Goal: Transaction & Acquisition: Purchase product/service

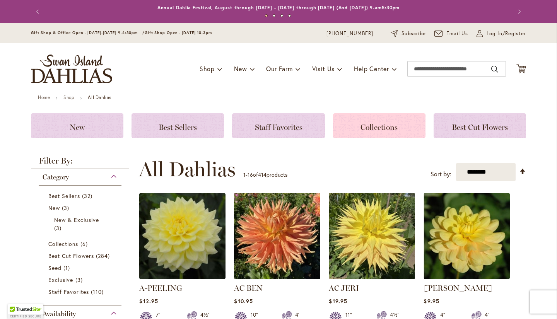
click at [351, 129] on h3 "Collections" at bounding box center [379, 126] width 74 height 9
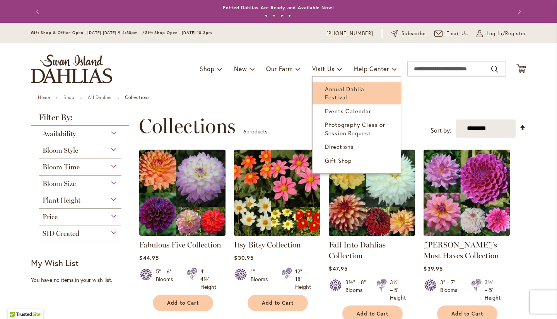
click at [334, 84] on link "Annual Dahlia Festival" at bounding box center [357, 93] width 88 height 22
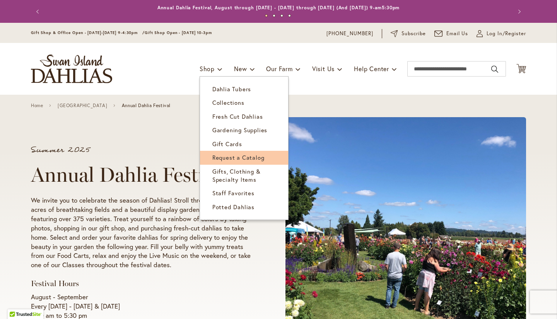
click at [207, 158] on link "Request a Catalog" at bounding box center [244, 158] width 88 height 14
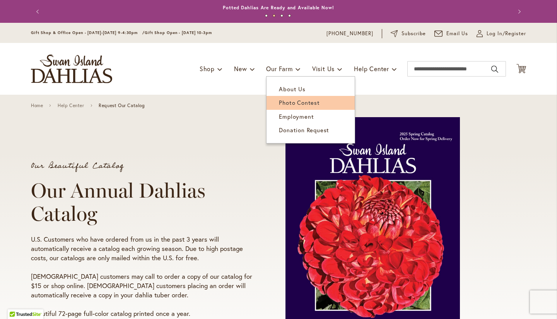
click at [293, 96] on link "Photo Contest" at bounding box center [311, 103] width 88 height 14
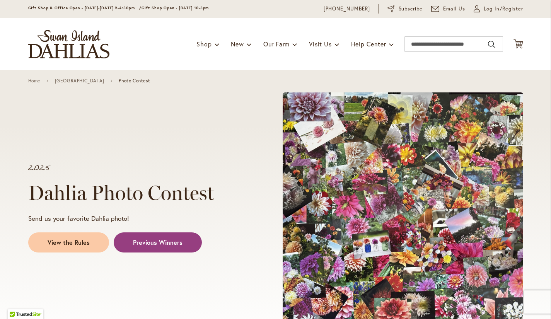
scroll to position [25, 0]
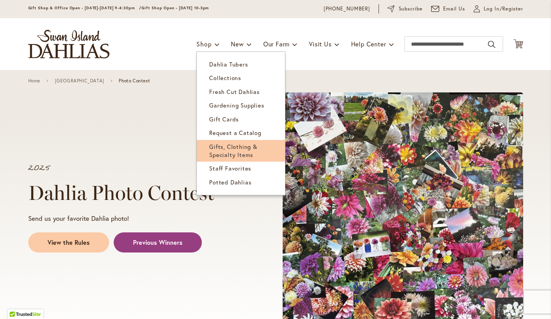
click at [236, 151] on span "Gifts, Clothing & Specialty Items" at bounding box center [233, 151] width 48 height 16
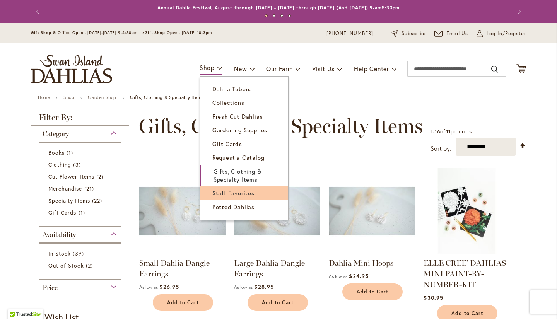
click at [223, 196] on span "Staff Favorites" at bounding box center [233, 193] width 42 height 8
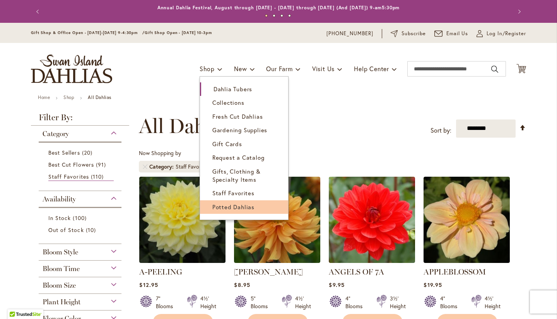
click at [219, 206] on span "Potted Dahlias" at bounding box center [233, 207] width 42 height 8
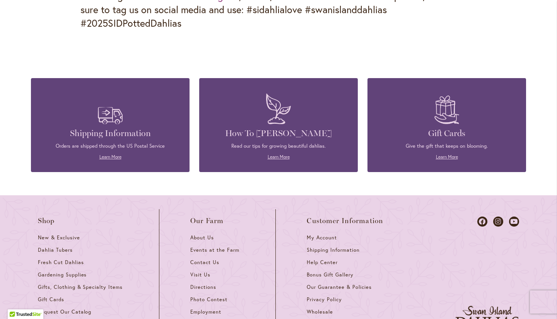
scroll to position [1127, 0]
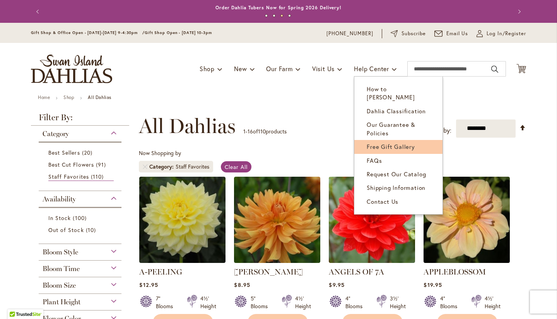
click at [394, 143] on span "Free Gift Gallery" at bounding box center [391, 147] width 48 height 8
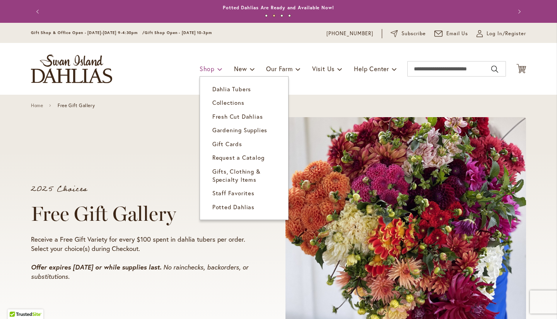
click at [209, 67] on span "Shop" at bounding box center [207, 69] width 15 height 8
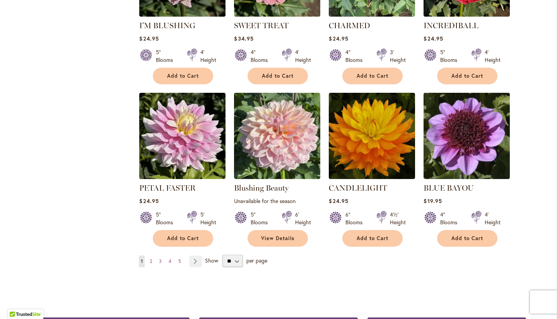
scroll to position [541, 0]
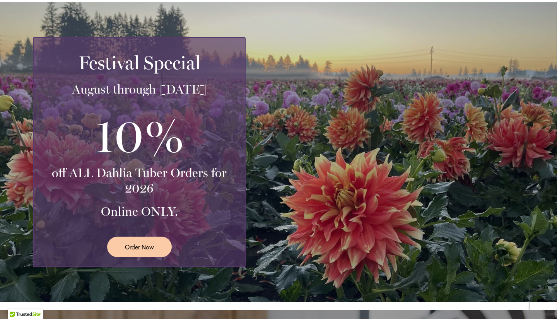
scroll to position [127, 0]
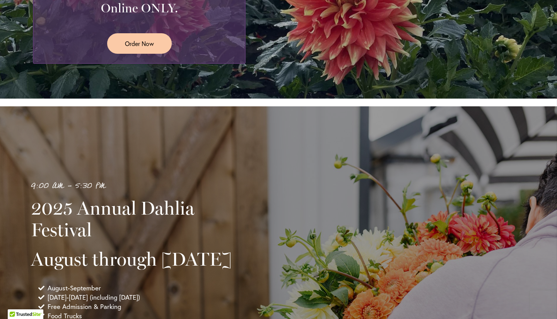
scroll to position [332, 0]
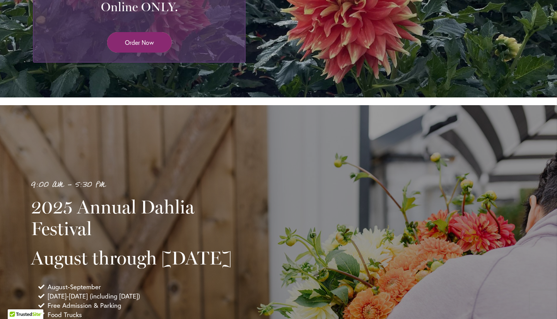
click at [140, 41] on span "Order Now" at bounding box center [139, 42] width 29 height 9
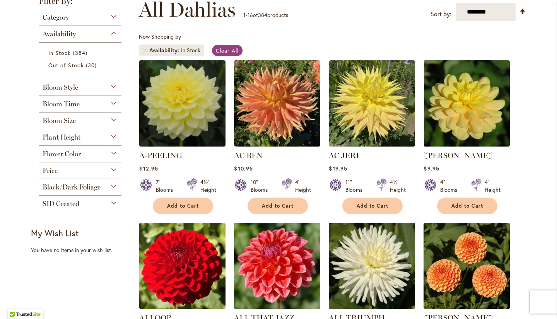
scroll to position [116, 0]
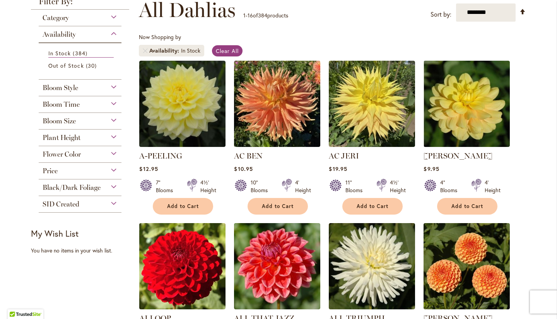
click at [68, 203] on span "SID Created" at bounding box center [61, 204] width 37 height 9
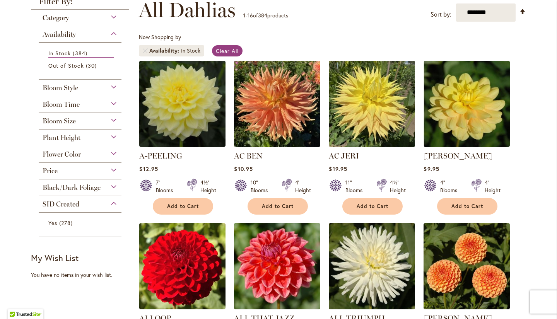
click at [67, 168] on div "Price" at bounding box center [80, 169] width 83 height 12
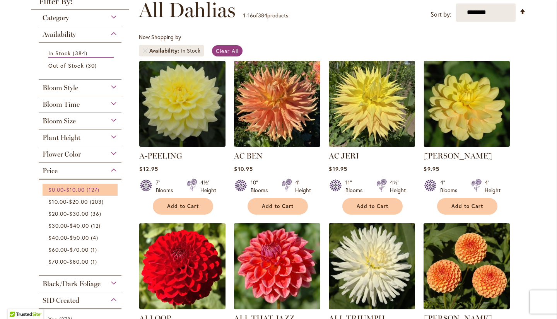
click at [78, 186] on span "$10.00" at bounding box center [75, 189] width 18 height 7
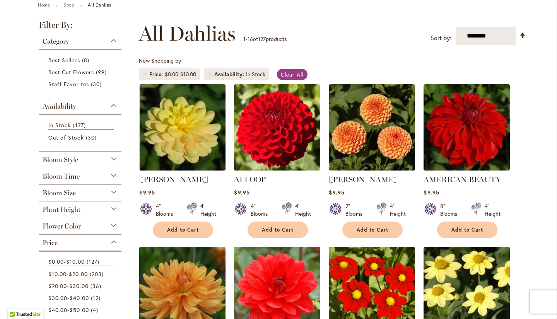
scroll to position [82, 0]
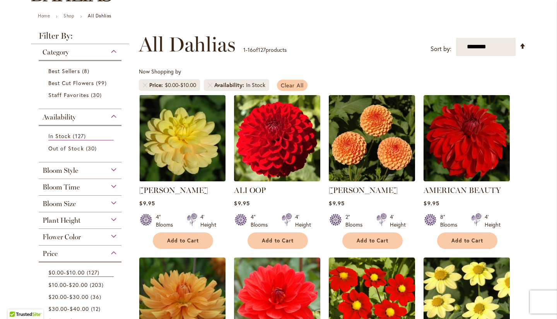
click at [293, 85] on span "Clear All" at bounding box center [292, 85] width 23 height 7
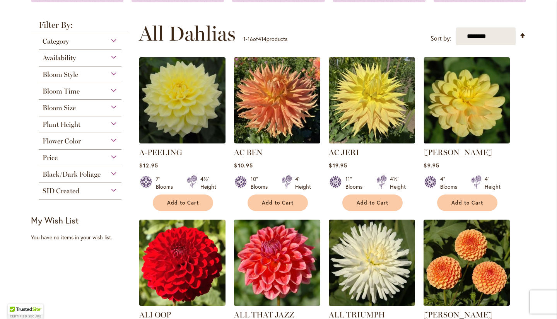
scroll to position [139, 0]
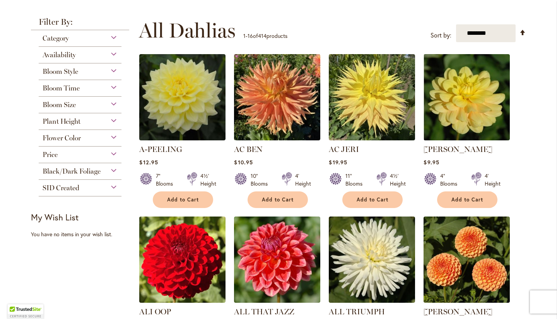
click at [111, 98] on div "Bloom Size" at bounding box center [80, 103] width 83 height 12
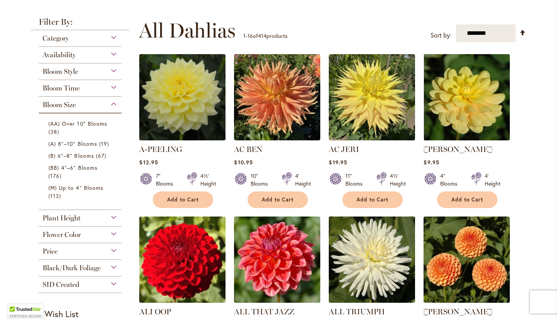
click at [111, 87] on div "Bloom Time" at bounding box center [80, 86] width 83 height 12
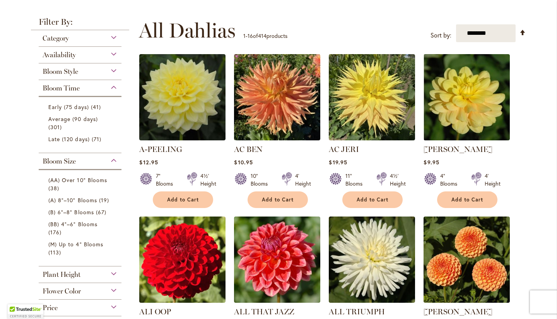
click at [111, 159] on div "Bloom Size" at bounding box center [80, 159] width 83 height 12
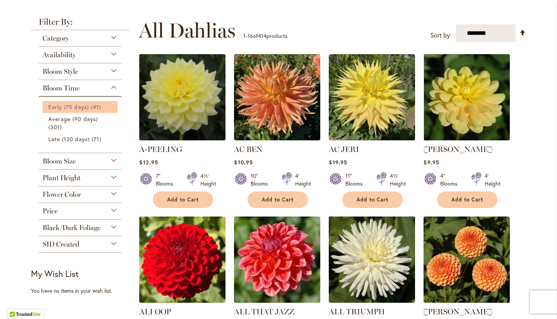
click at [106, 103] on link "Early (75 days) 41 items" at bounding box center [80, 107] width 65 height 8
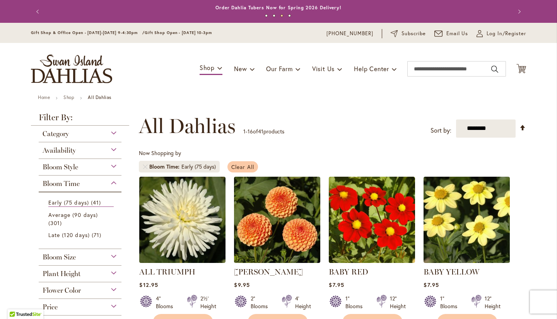
click at [250, 166] on span "Clear All" at bounding box center [242, 166] width 23 height 7
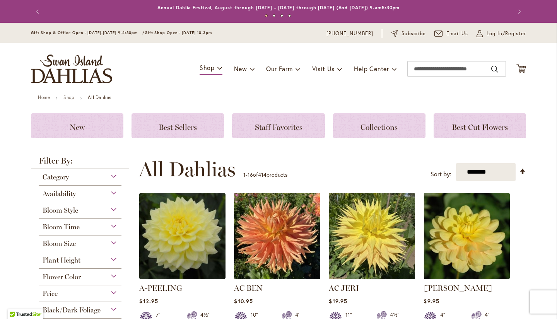
click at [103, 207] on div "Bloom Style" at bounding box center [80, 208] width 83 height 12
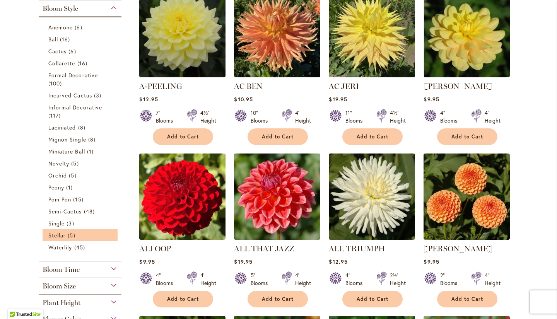
click at [75, 240] on li "Stellar 5 items" at bounding box center [80, 235] width 75 height 12
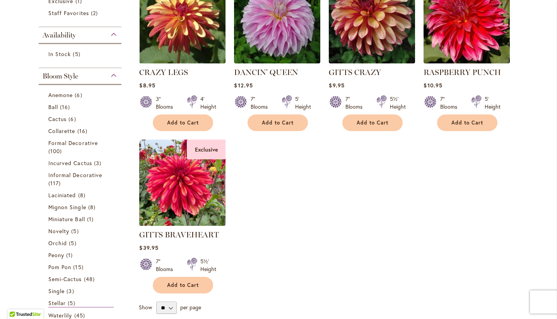
scroll to position [219, 0]
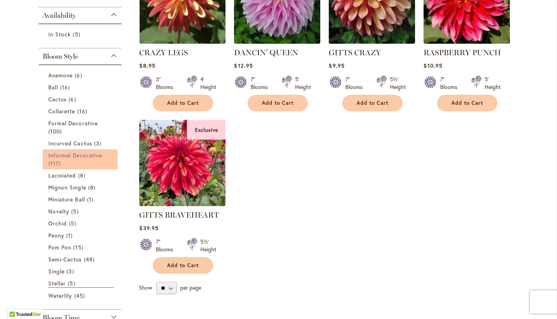
click at [88, 152] on span "Informal Decorative" at bounding box center [75, 155] width 54 height 7
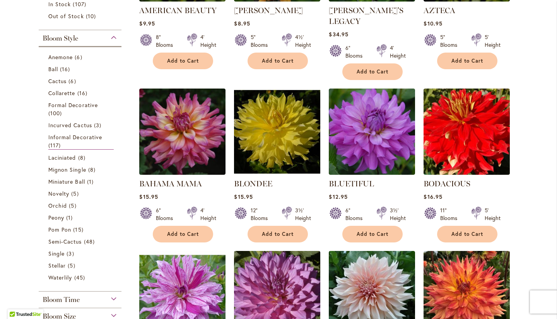
scroll to position [259, 0]
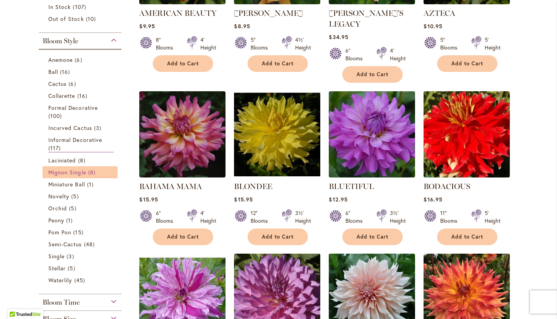
click at [102, 175] on link "Mignon Single 8 items" at bounding box center [80, 172] width 65 height 8
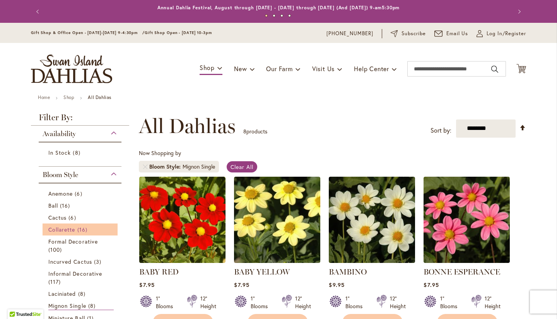
click at [71, 226] on span "Collarette" at bounding box center [61, 229] width 27 height 7
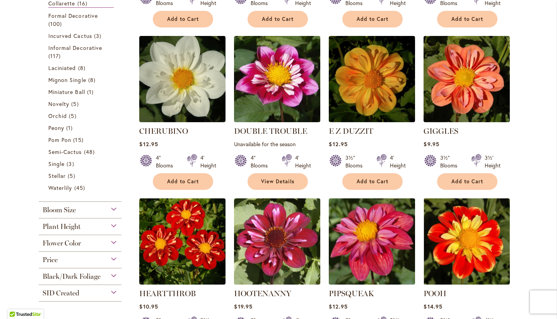
scroll to position [304, 0]
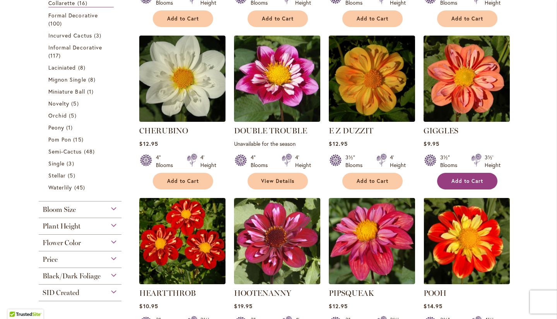
click at [479, 186] on button "Add to Cart" at bounding box center [467, 181] width 60 height 17
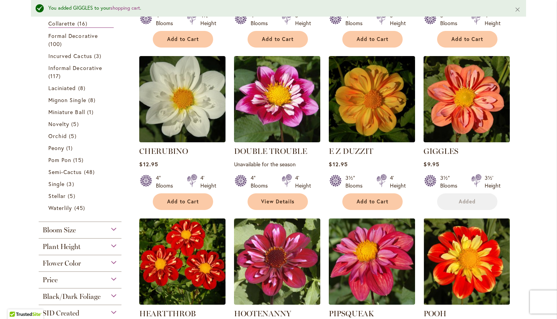
scroll to position [324, 0]
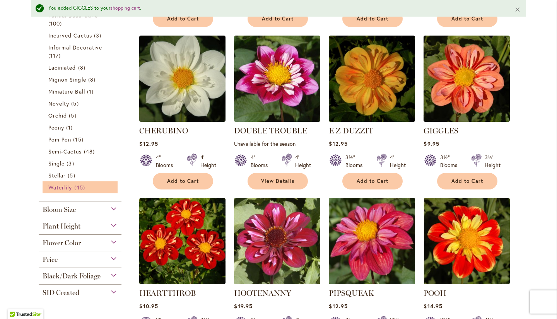
click at [69, 184] on span "Waterlily" at bounding box center [60, 187] width 24 height 7
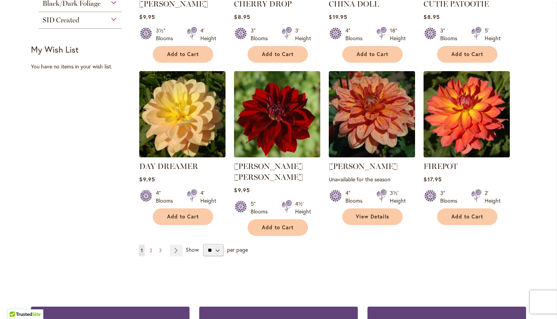
scroll to position [596, 0]
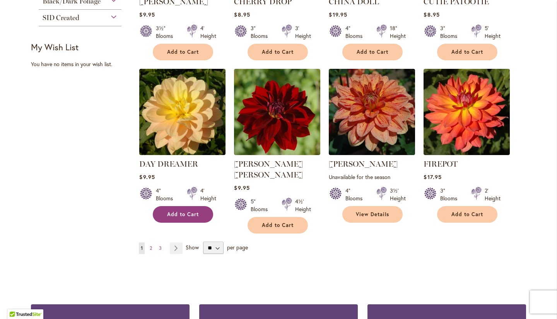
click at [172, 209] on button "Add to Cart" at bounding box center [183, 214] width 60 height 17
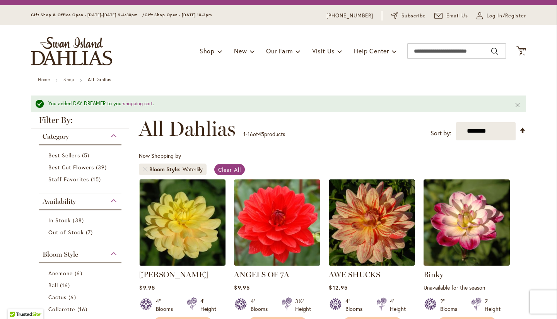
scroll to position [0, 0]
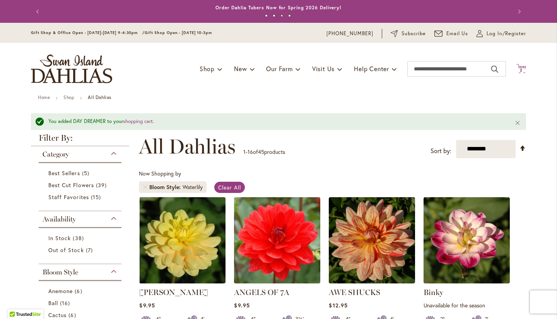
click at [523, 69] on icon "Cart .cls-1 { fill: #231f20; }" at bounding box center [522, 69] width 10 height 10
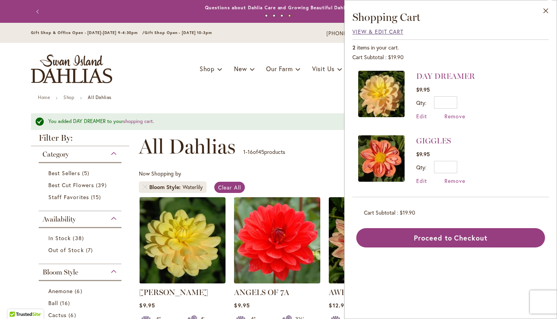
click at [390, 31] on span "View & Edit Cart" at bounding box center [378, 31] width 51 height 7
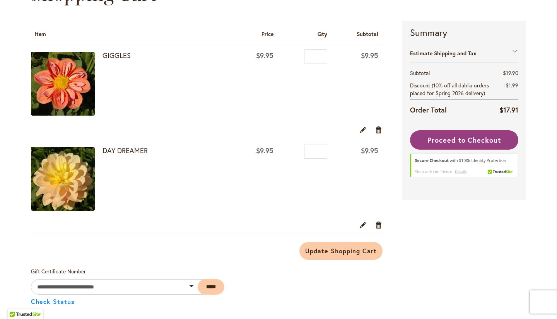
scroll to position [114, 0]
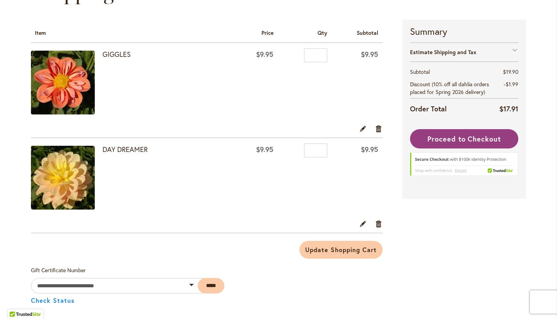
click at [510, 51] on div "Estimate Shipping and Tax" at bounding box center [464, 52] width 108 height 19
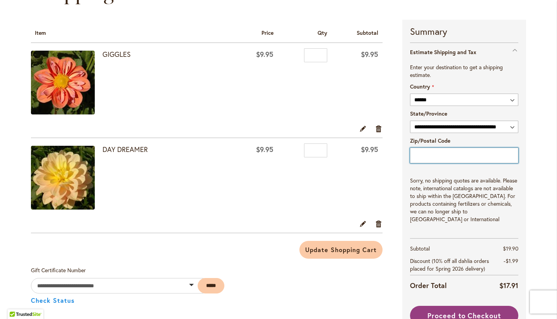
click at [468, 153] on input "Zip/Postal Code" at bounding box center [464, 155] width 108 height 15
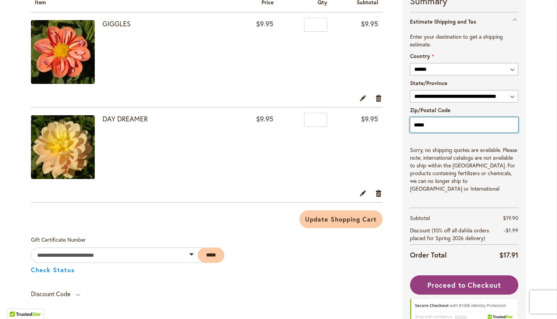
scroll to position [144, 0]
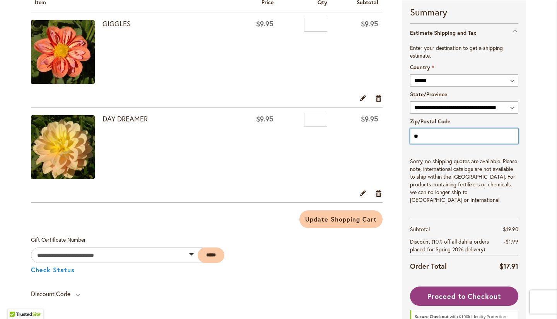
type input "*"
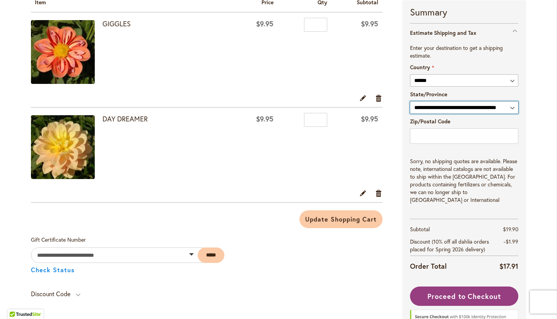
click at [437, 108] on select "**********" at bounding box center [464, 107] width 108 height 12
select select "**"
click at [410, 101] on select "**********" at bounding box center [464, 107] width 108 height 12
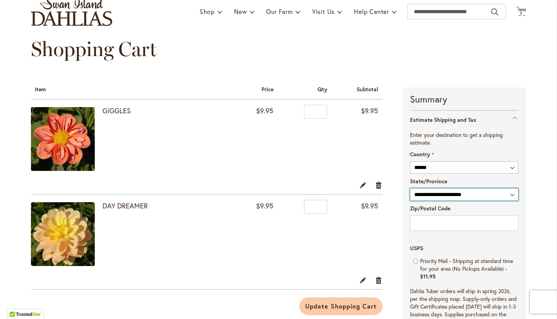
scroll to position [94, 0]
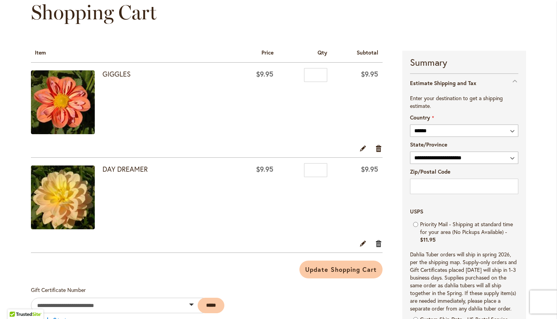
click at [375, 244] on link "Remove item" at bounding box center [378, 243] width 7 height 9
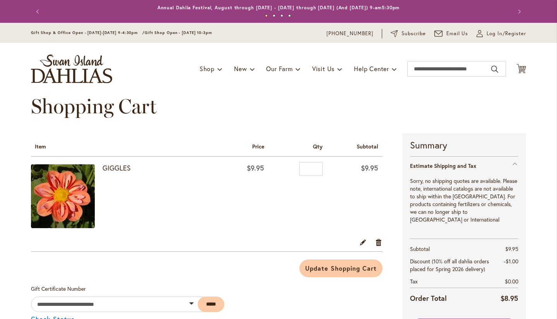
select select "**"
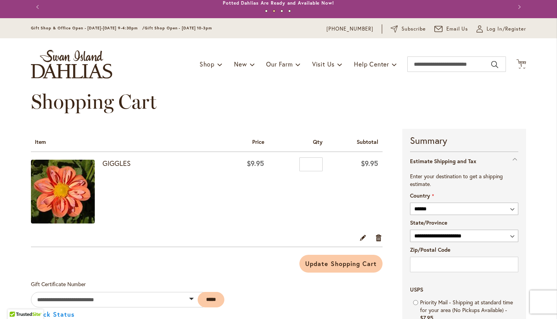
scroll to position [4, 0]
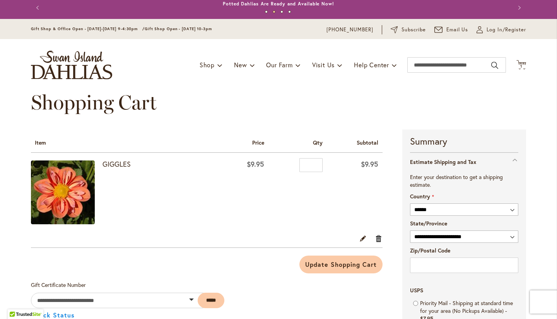
click at [376, 235] on link "Remove item" at bounding box center [378, 238] width 7 height 9
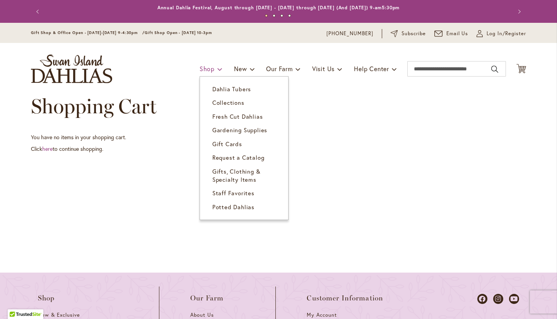
click at [203, 67] on span "Shop" at bounding box center [207, 69] width 15 height 8
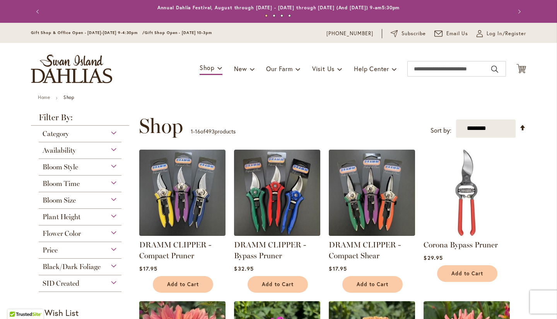
click at [71, 200] on span "Bloom Size" at bounding box center [59, 200] width 33 height 9
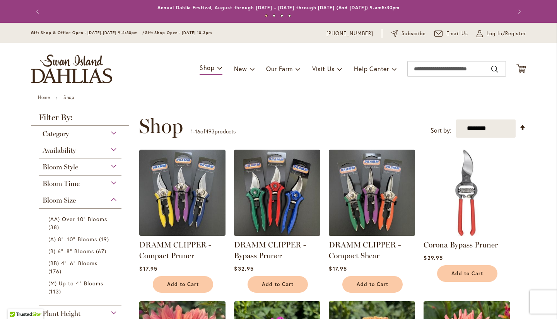
click at [77, 184] on div "Bloom Time" at bounding box center [80, 182] width 83 height 12
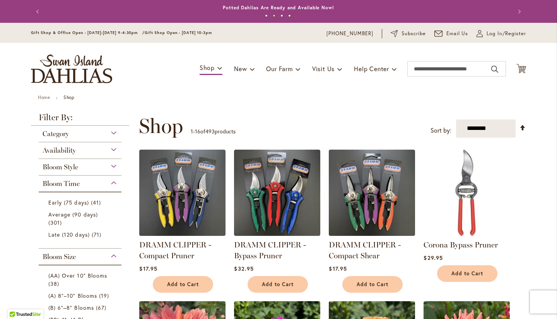
click at [77, 184] on div "Bloom Time" at bounding box center [80, 182] width 83 height 12
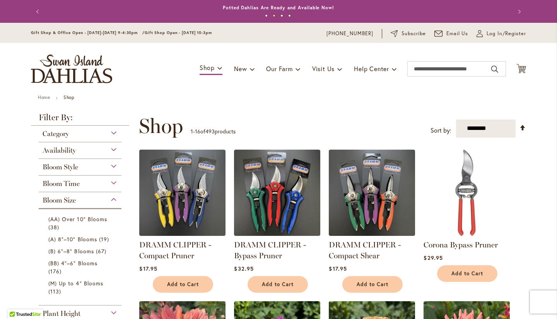
click at [94, 168] on div "Bloom Style" at bounding box center [80, 165] width 83 height 12
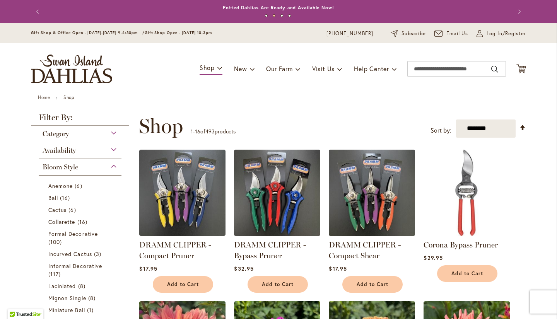
scroll to position [158, 0]
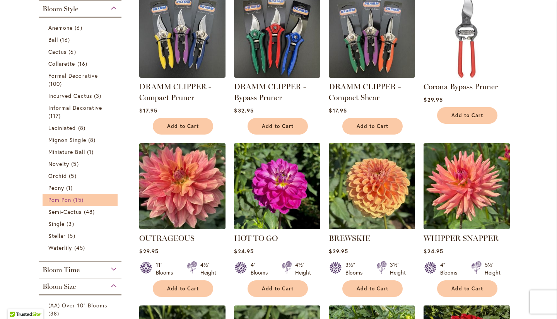
click at [74, 202] on span "15 items" at bounding box center [79, 200] width 12 height 8
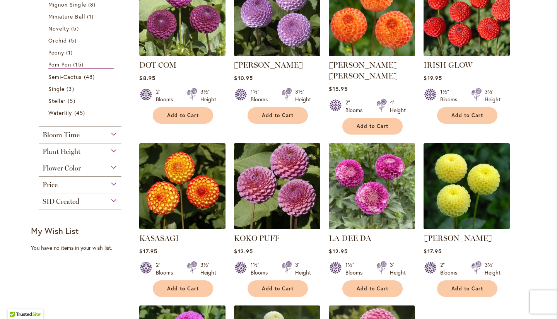
scroll to position [380, 0]
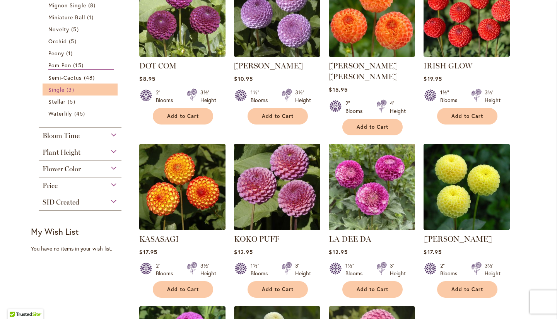
click at [67, 89] on span "3 items" at bounding box center [71, 90] width 9 height 8
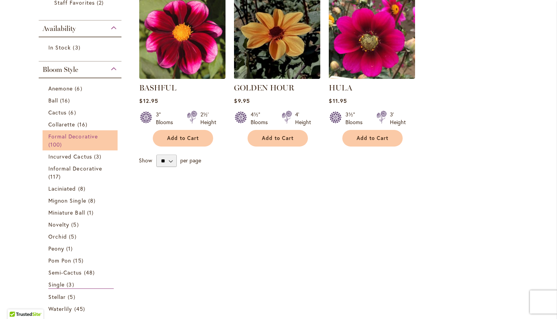
scroll to position [184, 0]
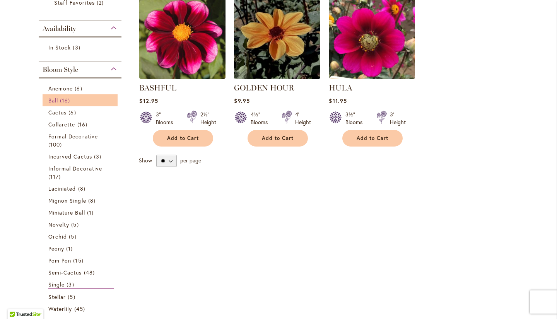
click at [66, 101] on span "16 items" at bounding box center [66, 100] width 12 height 8
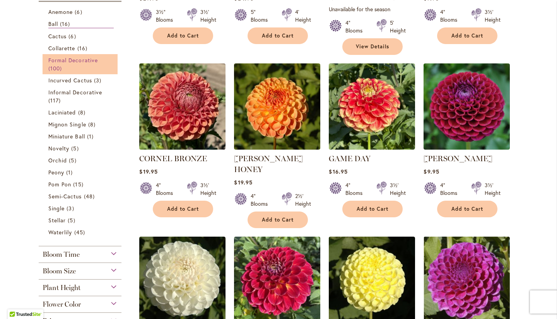
scroll to position [287, 0]
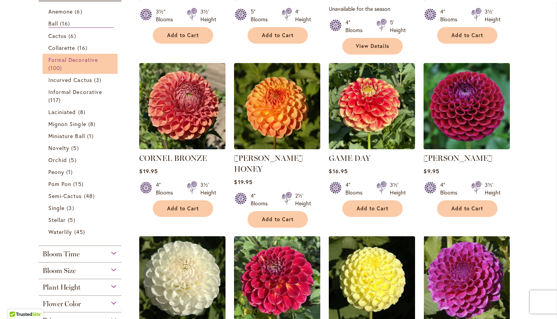
click at [77, 58] on span "Formal Decorative" at bounding box center [73, 59] width 50 height 7
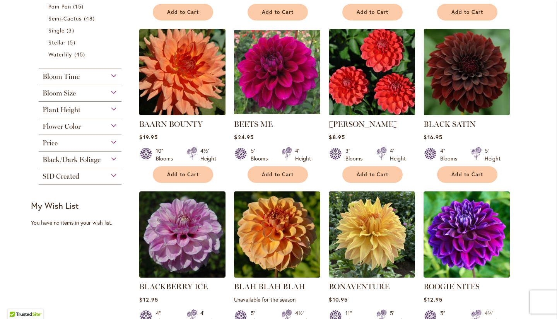
scroll to position [466, 0]
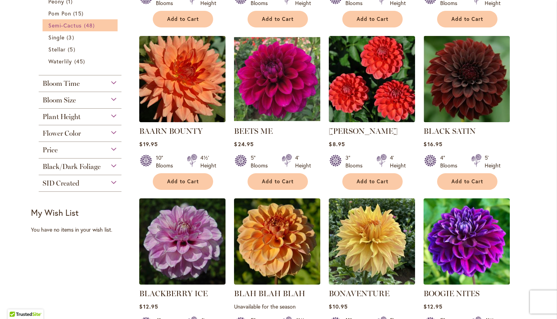
click at [66, 25] on span "Semi-Cactus" at bounding box center [65, 25] width 34 height 7
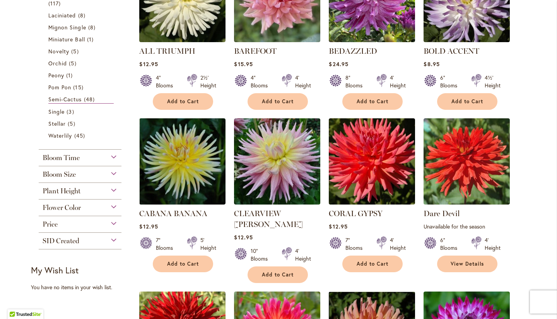
scroll to position [368, 0]
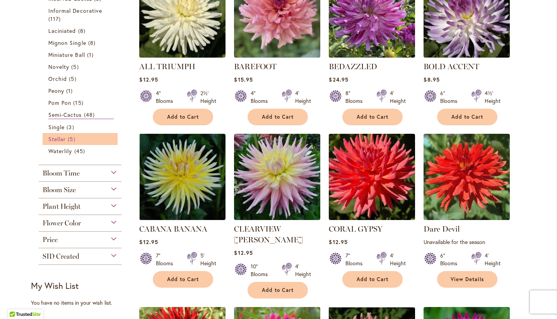
click at [62, 135] on span "Stellar" at bounding box center [56, 138] width 17 height 7
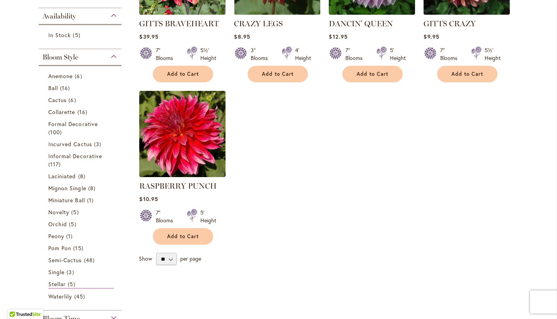
scroll to position [264, 0]
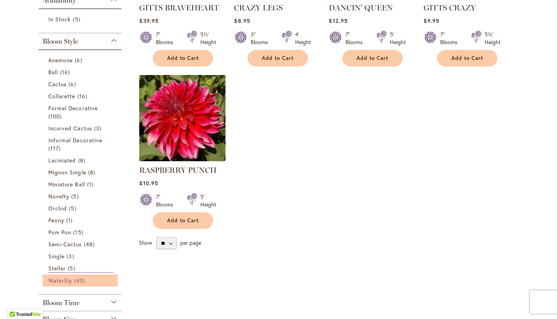
click at [72, 277] on link "Waterlily 45 items" at bounding box center [80, 281] width 65 height 8
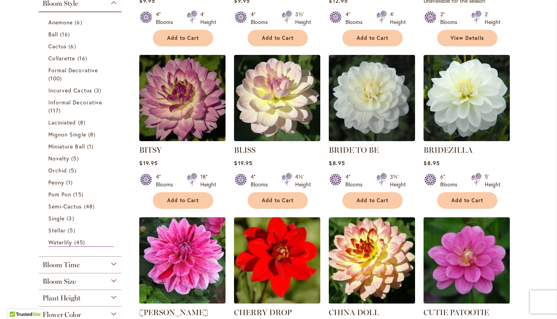
scroll to position [288, 0]
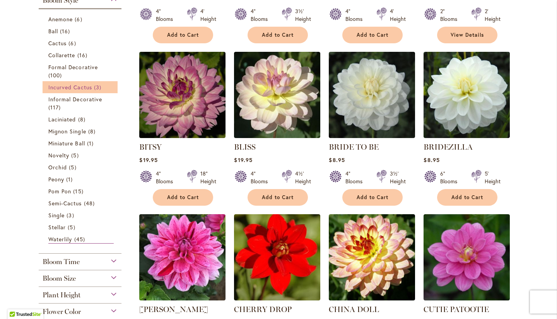
click at [82, 86] on span "Incurved Cactus" at bounding box center [70, 87] width 44 height 7
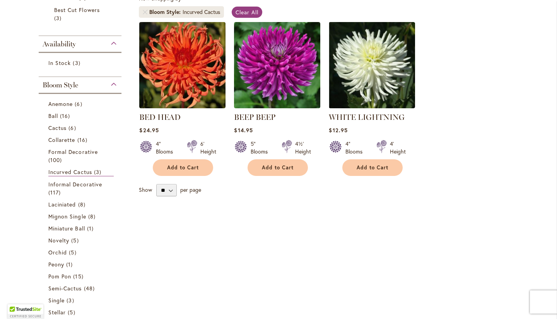
scroll to position [155, 0]
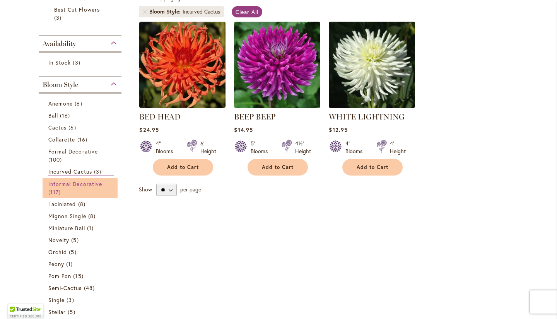
click at [87, 195] on link "Informal Decorative 117 items" at bounding box center [80, 188] width 65 height 16
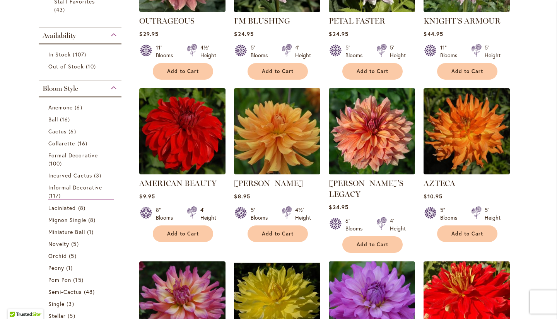
scroll to position [252, 0]
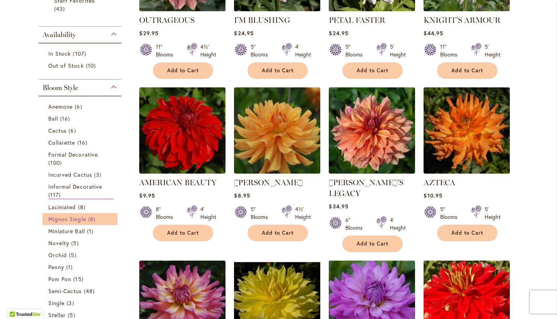
click at [85, 219] on link "Mignon Single 8 items" at bounding box center [80, 219] width 65 height 8
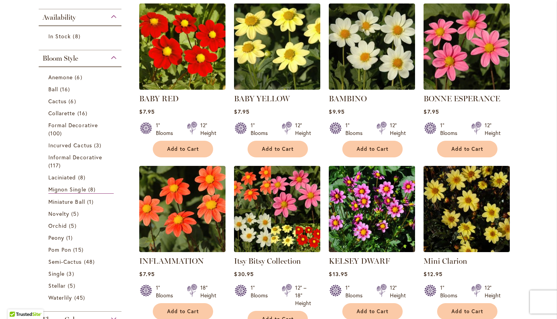
scroll to position [174, 0]
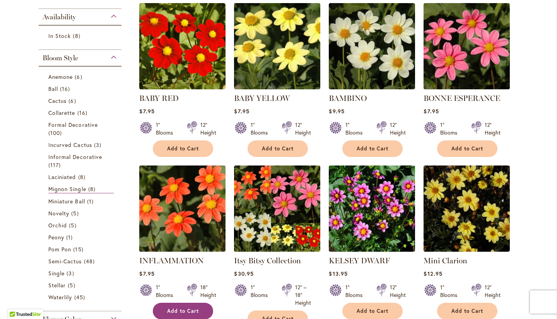
click at [193, 308] on span "Add to Cart" at bounding box center [183, 311] width 32 height 7
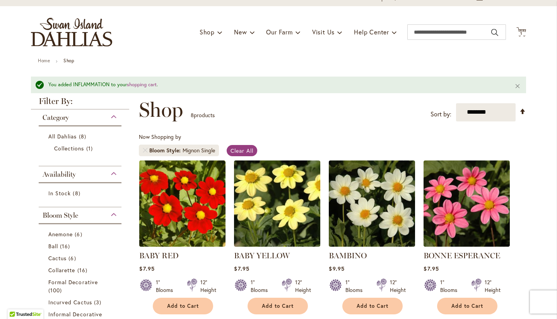
scroll to position [23, 0]
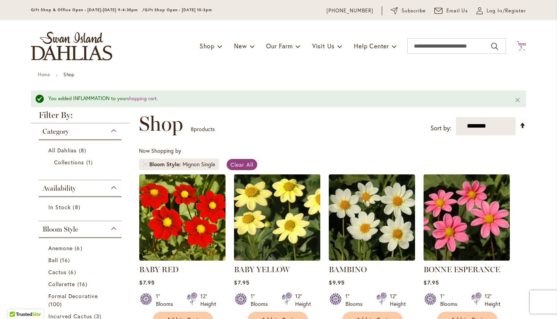
click at [522, 46] on span "1 1 items" at bounding box center [522, 48] width 8 height 4
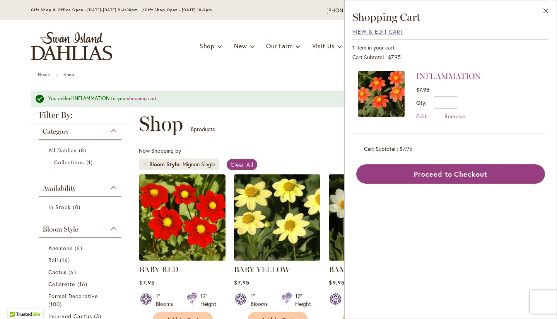
click at [378, 33] on span "View & Edit Cart" at bounding box center [378, 31] width 51 height 7
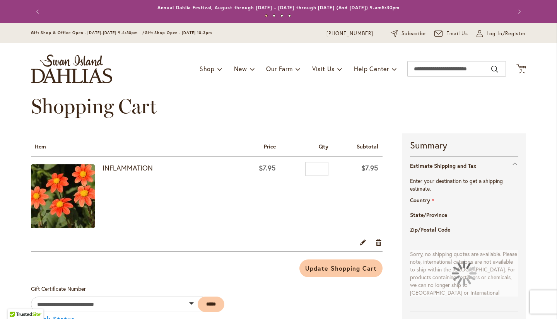
select select "**"
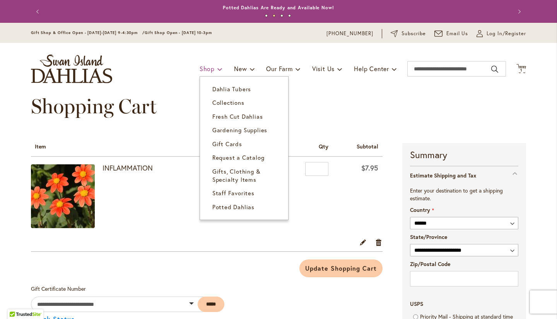
click at [203, 68] on span "Shop" at bounding box center [207, 69] width 15 height 8
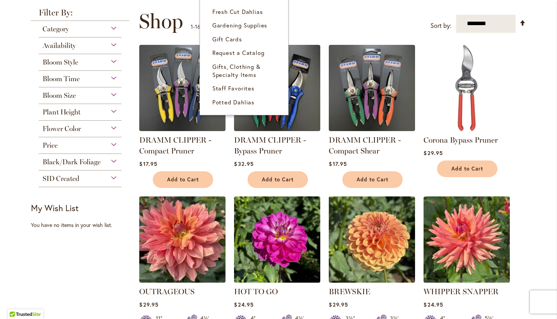
scroll to position [108, 0]
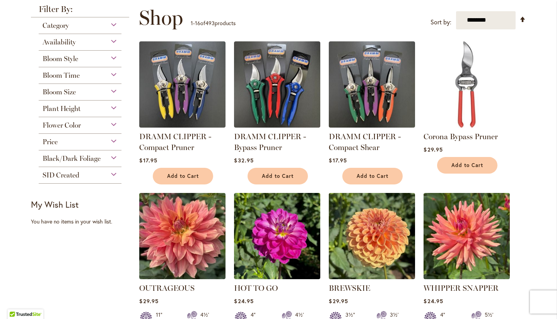
click at [83, 59] on div "Bloom Style" at bounding box center [80, 57] width 83 height 12
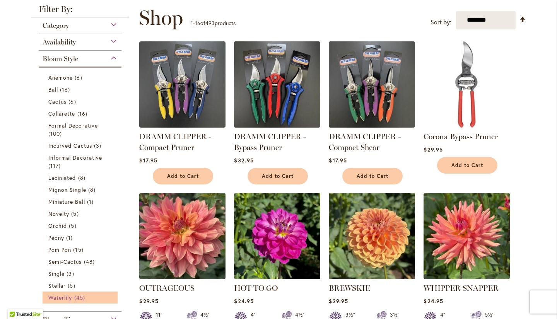
click at [62, 294] on span "Waterlily" at bounding box center [60, 297] width 24 height 7
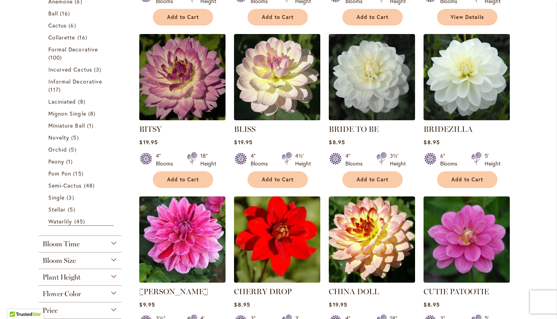
scroll to position [353, 0]
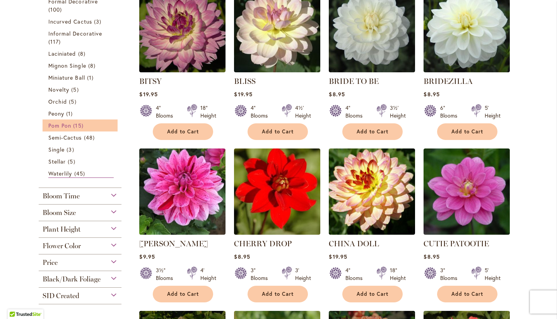
click at [77, 124] on span "15 items" at bounding box center [79, 126] width 12 height 8
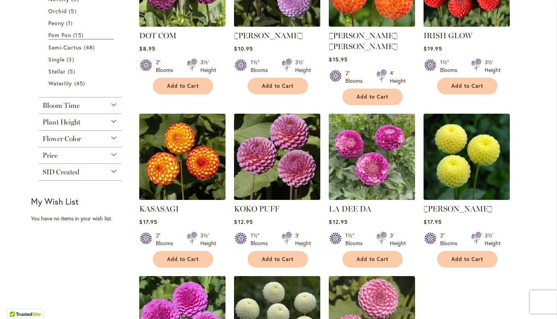
scroll to position [409, 0]
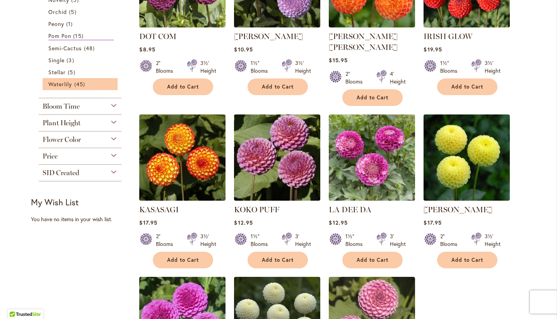
click at [55, 89] on li "Waterlily 45 items" at bounding box center [80, 84] width 75 height 12
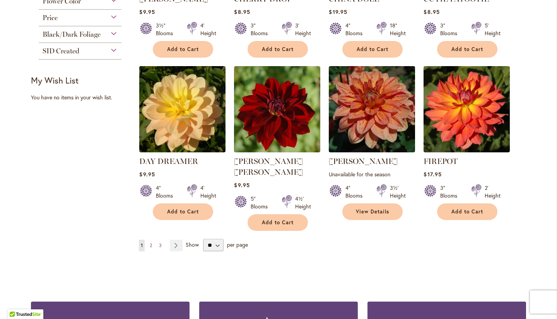
scroll to position [599, 0]
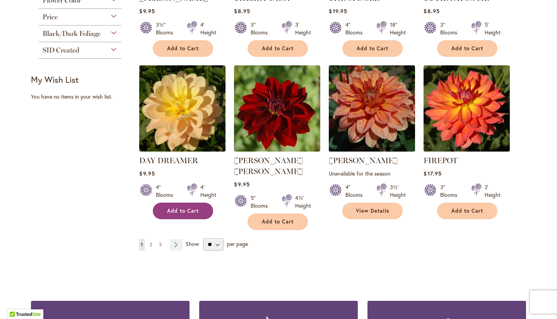
click at [198, 213] on button "Add to Cart" at bounding box center [183, 211] width 60 height 17
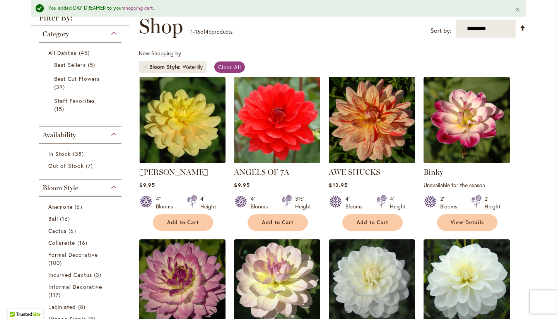
scroll to position [0, 0]
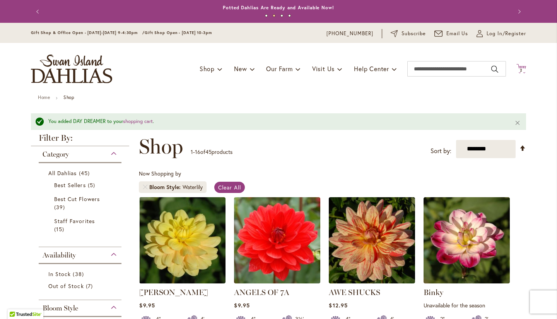
click at [522, 72] on span "2 2 items" at bounding box center [522, 70] width 8 height 4
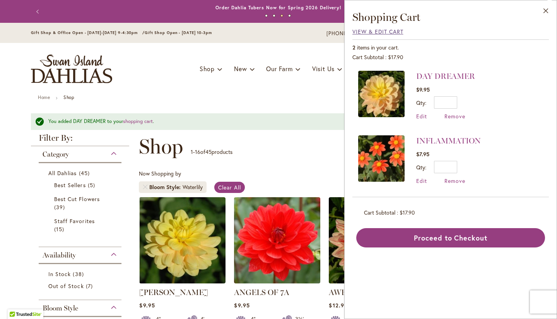
click at [397, 33] on span "View & Edit Cart" at bounding box center [378, 31] width 51 height 7
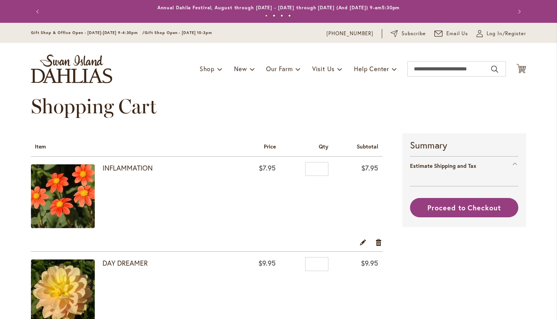
select select "**"
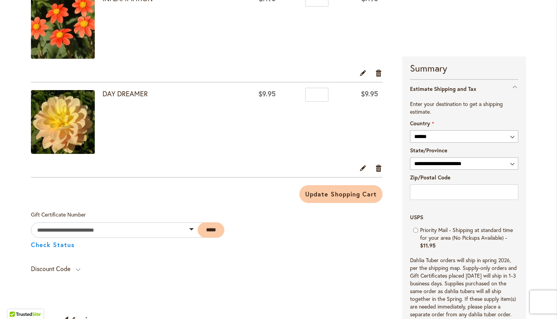
scroll to position [170, 0]
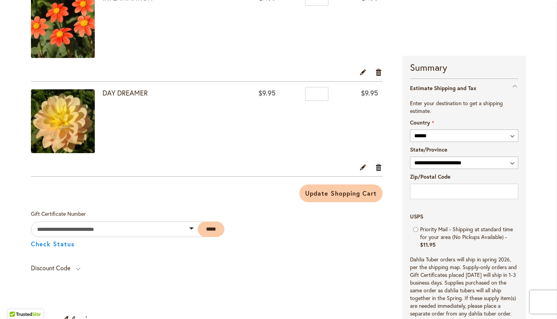
click at [375, 166] on link "Remove item" at bounding box center [378, 167] width 7 height 9
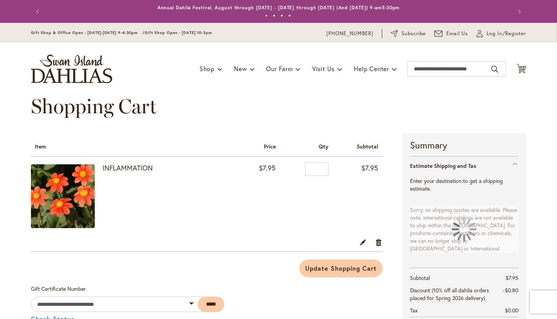
select select "**"
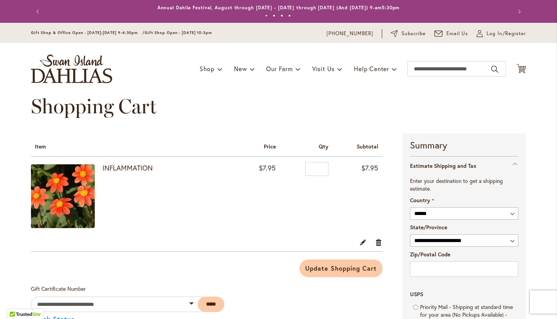
click at [375, 244] on link "Remove item" at bounding box center [378, 242] width 7 height 9
click at [375, 241] on link "Remove item" at bounding box center [378, 242] width 7 height 9
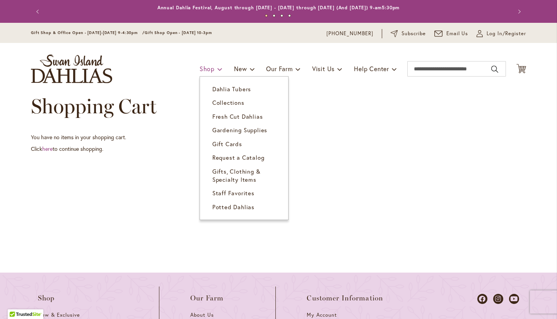
click at [205, 67] on span "Shop" at bounding box center [207, 69] width 15 height 8
